Goal: Check status: Check status

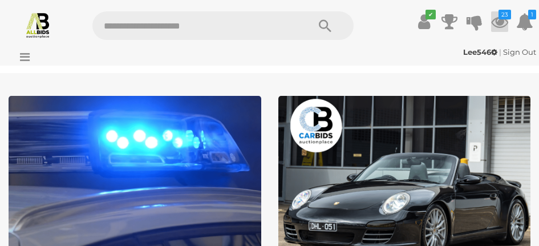
click at [499, 19] on icon "23" at bounding box center [504, 15] width 13 height 10
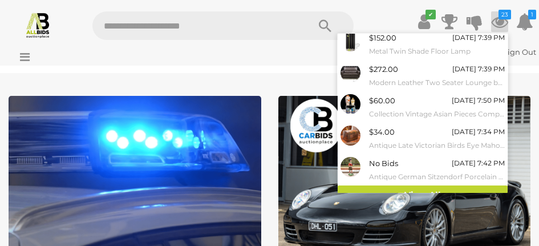
scroll to position [204, 0]
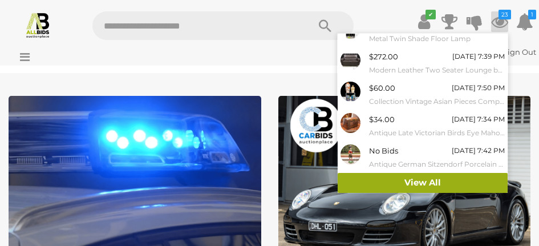
click at [405, 178] on link "View All" at bounding box center [422, 183] width 170 height 20
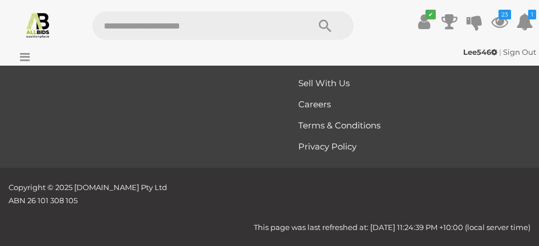
scroll to position [11329, 0]
click at [22, 55] on icon at bounding box center [21, 56] width 15 height 11
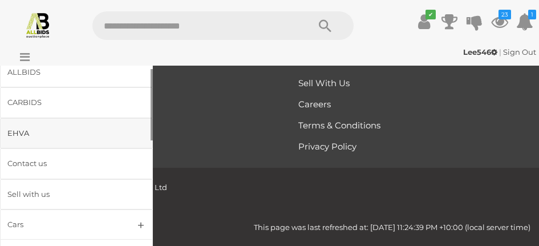
click at [29, 140] on div "EHVA" at bounding box center [62, 133] width 111 height 13
